Goal: Obtain resource: Obtain resource

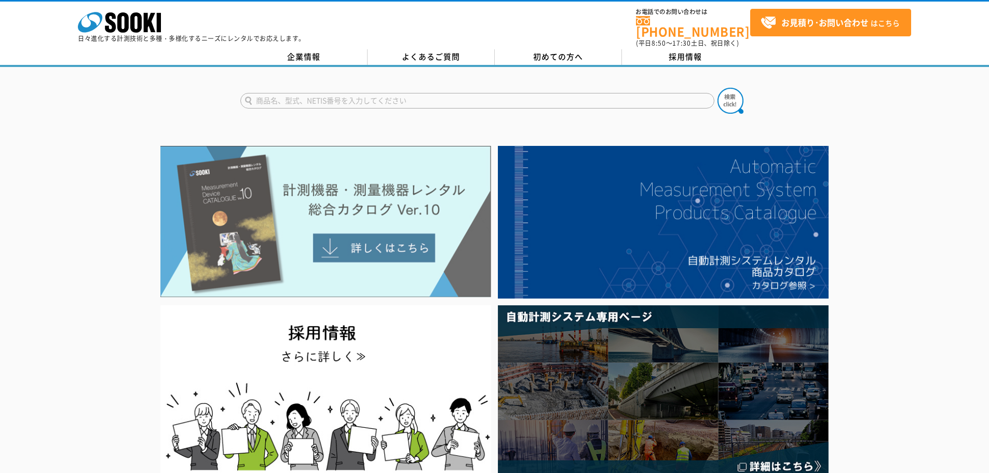
click at [293, 217] on img at bounding box center [325, 222] width 331 height 152
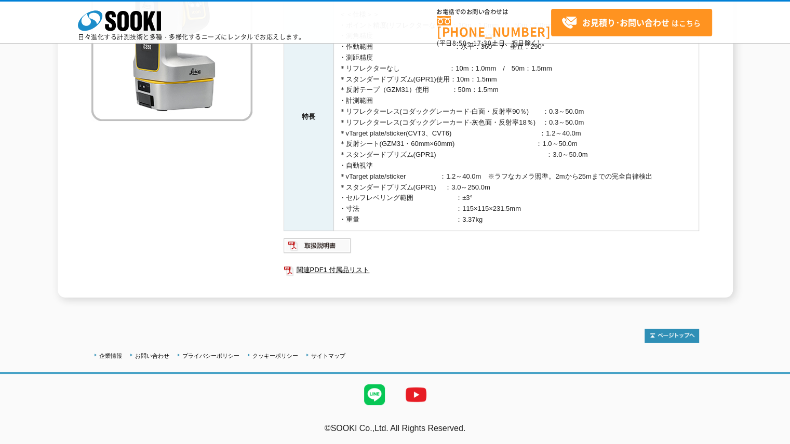
scroll to position [133, 0]
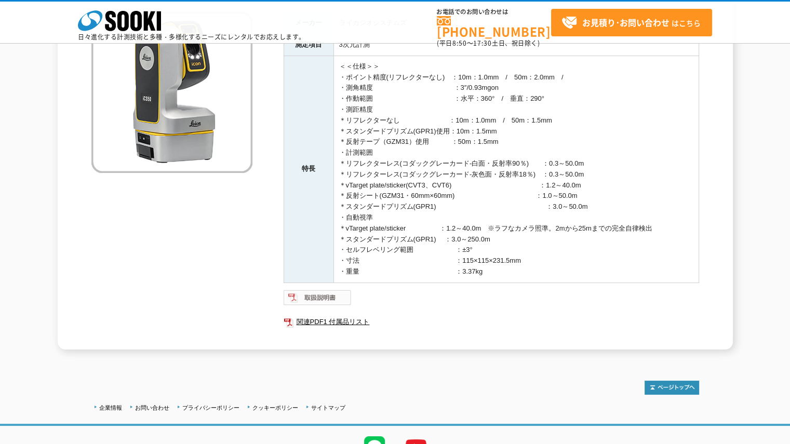
click at [328, 297] on img at bounding box center [318, 297] width 68 height 17
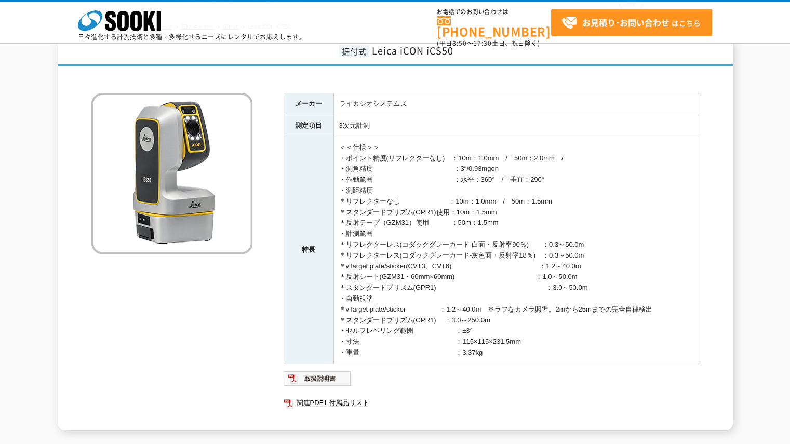
scroll to position [185, 0]
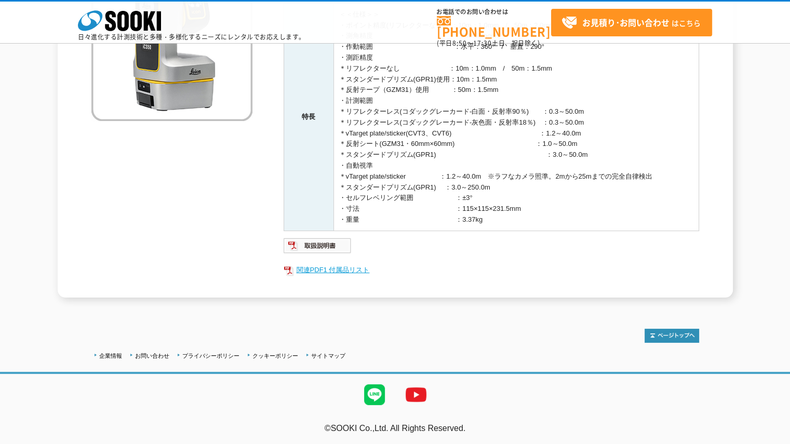
click at [325, 270] on link "関連PDF1 付属品リスト" at bounding box center [491, 270] width 415 height 14
